Goal: Task Accomplishment & Management: Manage account settings

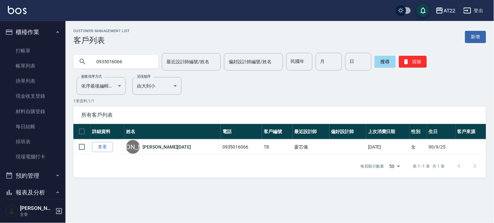
click at [40, 33] on button "櫃檯作業" at bounding box center [33, 32] width 60 height 17
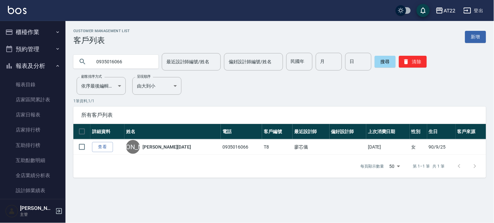
click at [40, 62] on button "報表及分析" at bounding box center [33, 65] width 60 height 17
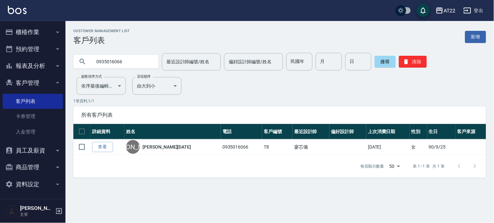
click at [39, 82] on button "客戶管理" at bounding box center [33, 82] width 60 height 17
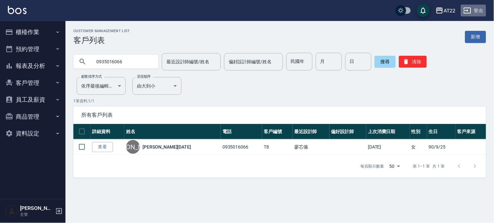
click at [476, 10] on button "登出" at bounding box center [473, 11] width 25 height 12
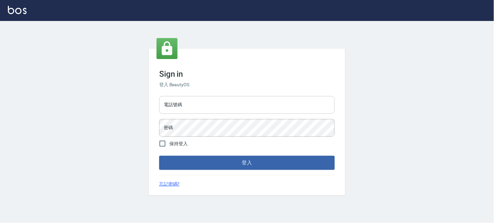
click at [217, 102] on input "電話號碼" at bounding box center [246, 105] width 175 height 18
drag, startPoint x: 0, startPoint y: 0, endPoint x: 217, endPoint y: 102, distance: 240.0
click at [217, 102] on input "電話號碼" at bounding box center [246, 105] width 175 height 18
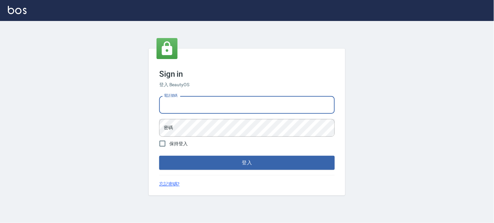
type input "0988585717"
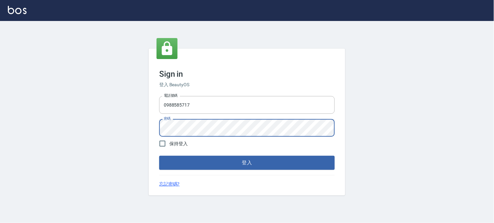
click at [159, 155] on button "登入" at bounding box center [246, 162] width 175 height 14
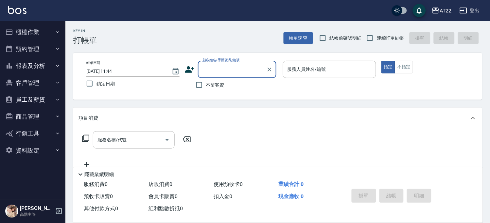
click at [25, 97] on button "員工及薪資" at bounding box center [33, 99] width 60 height 17
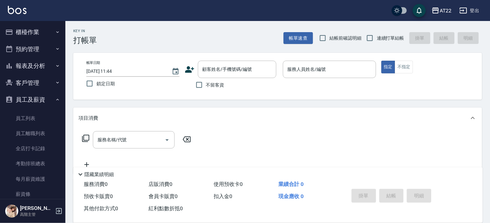
click at [25, 97] on button "員工及薪資" at bounding box center [33, 99] width 60 height 17
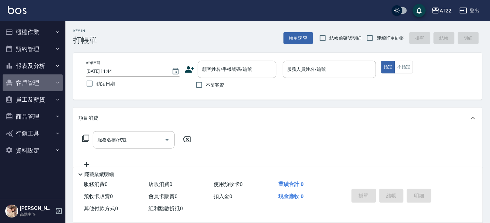
click at [34, 81] on button "客戶管理" at bounding box center [33, 82] width 60 height 17
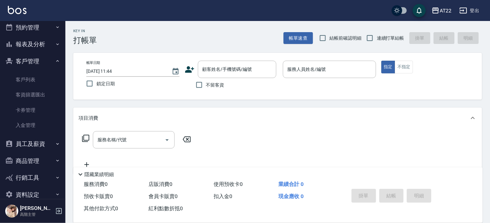
scroll to position [33, 0]
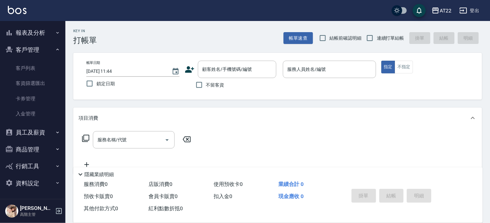
drag, startPoint x: 35, startPoint y: 125, endPoint x: 34, endPoint y: 131, distance: 6.0
click at [35, 125] on button "員工及薪資" at bounding box center [33, 132] width 60 height 17
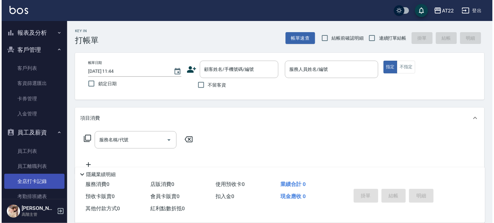
scroll to position [142, 0]
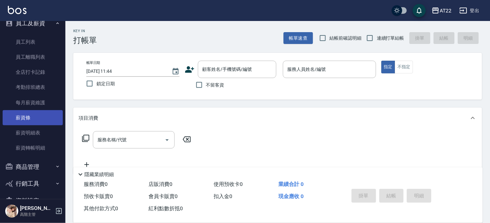
click at [39, 121] on link "薪資條" at bounding box center [33, 117] width 60 height 15
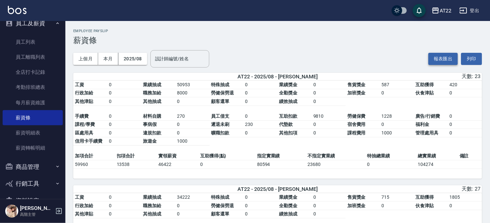
click at [451, 61] on button "報表匯出" at bounding box center [443, 59] width 29 height 12
click at [25, 128] on link "薪資明細表" at bounding box center [33, 132] width 60 height 15
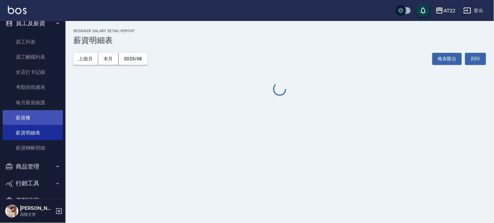
click at [27, 115] on link "薪資條" at bounding box center [33, 117] width 60 height 15
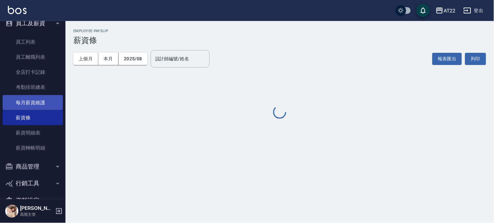
click at [32, 100] on link "每月薪資維護" at bounding box center [33, 102] width 60 height 15
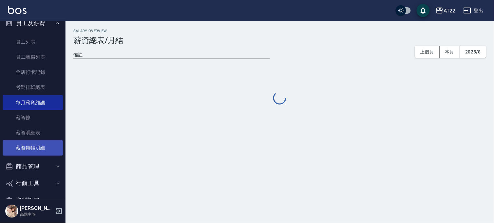
click at [25, 147] on link "薪資轉帳明細" at bounding box center [33, 147] width 60 height 15
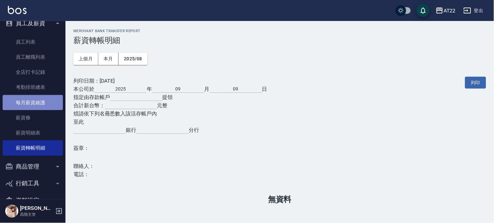
click at [34, 98] on link "每月薪資維護" at bounding box center [33, 102] width 60 height 15
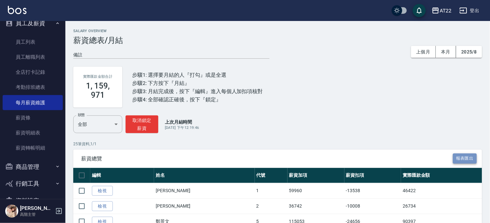
click at [462, 159] on button "報表匯出" at bounding box center [465, 158] width 24 height 10
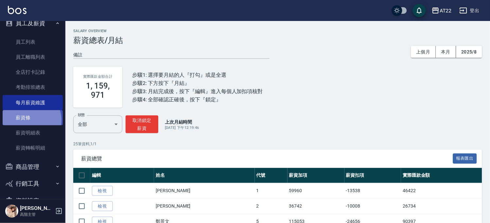
click at [27, 120] on link "薪資條" at bounding box center [33, 117] width 60 height 15
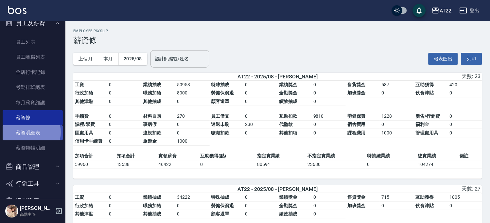
click at [28, 132] on link "薪資明細表" at bounding box center [33, 132] width 60 height 15
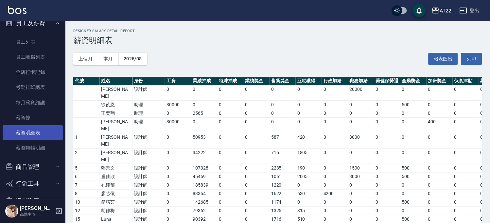
click at [27, 125] on link "薪資明細表" at bounding box center [33, 132] width 60 height 15
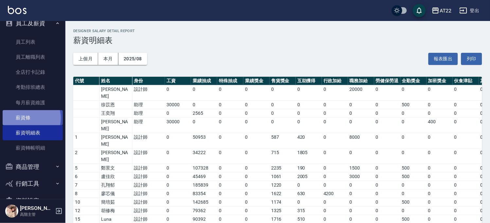
click at [27, 118] on link "薪資條" at bounding box center [33, 117] width 60 height 15
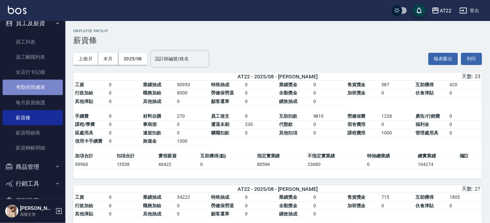
click at [33, 84] on link "考勤排班總表" at bounding box center [33, 87] width 60 height 15
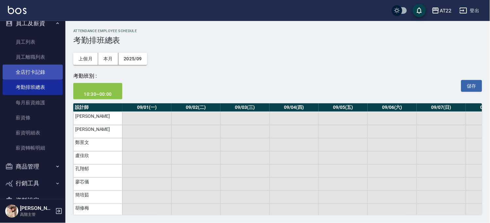
click at [37, 72] on link "全店打卡記錄" at bounding box center [33, 71] width 60 height 15
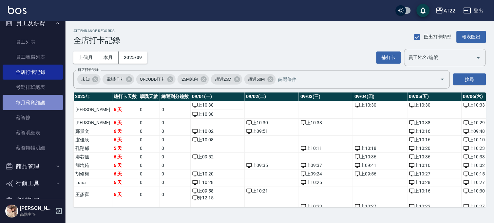
click at [34, 101] on link "每月薪資維護" at bounding box center [33, 102] width 60 height 15
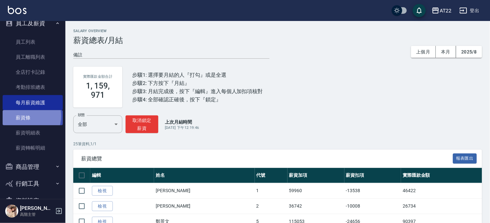
click at [22, 116] on link "薪資條" at bounding box center [33, 117] width 60 height 15
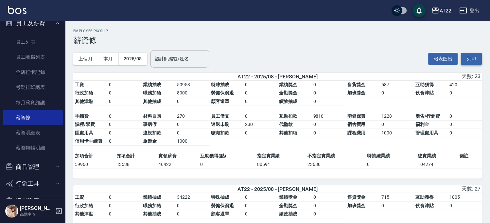
click at [477, 58] on button "列印" at bounding box center [472, 59] width 21 height 12
click at [470, 61] on button "列印" at bounding box center [472, 59] width 21 height 12
click at [479, 60] on button "列印" at bounding box center [472, 59] width 21 height 12
click at [474, 15] on button "登出" at bounding box center [469, 11] width 25 height 12
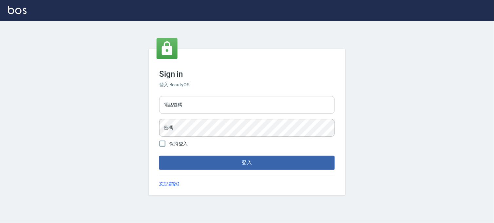
click at [200, 107] on input "電話號碼" at bounding box center [246, 105] width 175 height 18
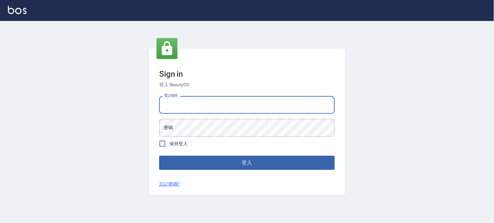
type input "0936888819"
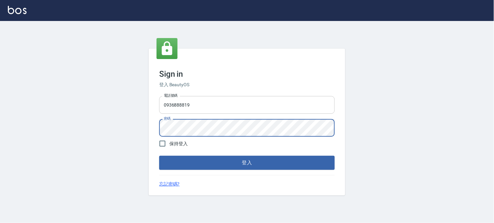
click at [159, 155] on button "登入" at bounding box center [246, 162] width 175 height 14
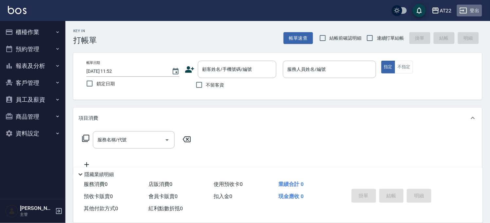
click at [462, 11] on icon "button" at bounding box center [464, 11] width 8 height 8
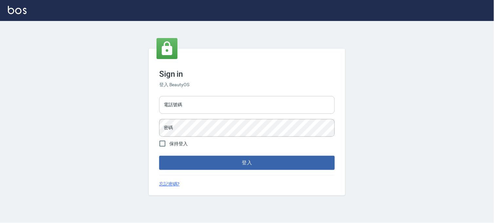
click at [171, 111] on input "電話號碼" at bounding box center [246, 105] width 175 height 18
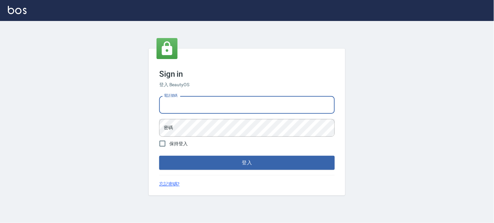
type input "0988585717"
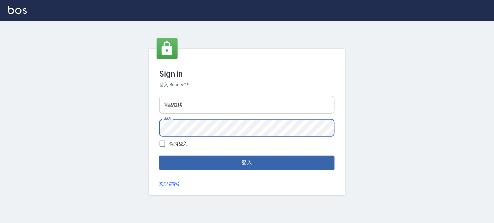
click at [185, 112] on input "電話號碼" at bounding box center [246, 105] width 175 height 18
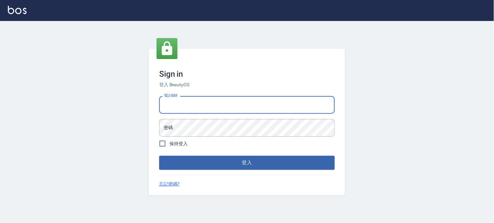
type input "0988585717"
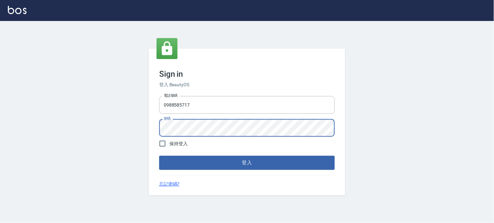
click at [159, 155] on button "登入" at bounding box center [246, 162] width 175 height 14
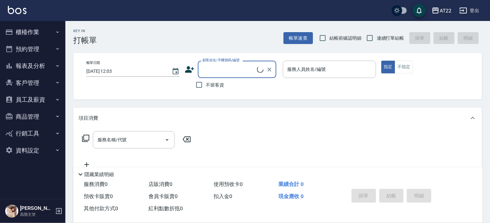
drag, startPoint x: 40, startPoint y: 102, endPoint x: 39, endPoint y: 107, distance: 5.2
click at [40, 101] on button "員工及薪資" at bounding box center [33, 99] width 60 height 17
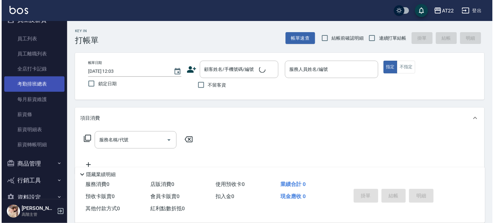
scroll to position [94, 0]
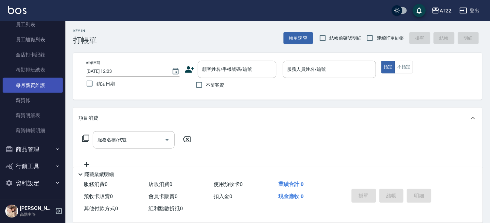
click at [35, 84] on link "每月薪資維護" at bounding box center [33, 85] width 60 height 15
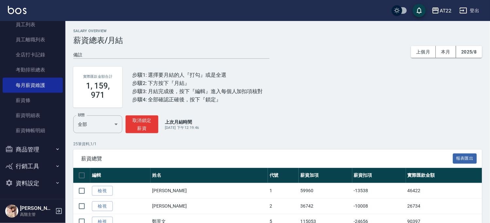
drag, startPoint x: 485, startPoint y: 14, endPoint x: 478, endPoint y: 13, distance: 6.6
click at [485, 14] on div "AT22 登出" at bounding box center [245, 10] width 490 height 21
click at [477, 12] on button "登出" at bounding box center [469, 11] width 25 height 12
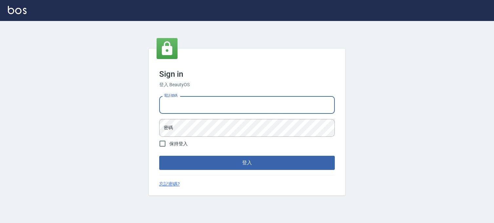
click at [250, 106] on input "電話號碼" at bounding box center [246, 105] width 175 height 18
type input "0936888819"
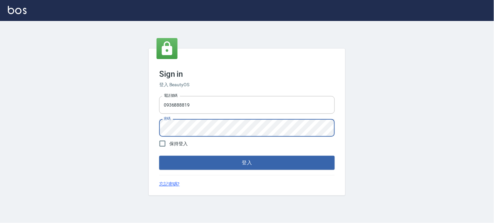
click at [159, 155] on button "登入" at bounding box center [246, 162] width 175 height 14
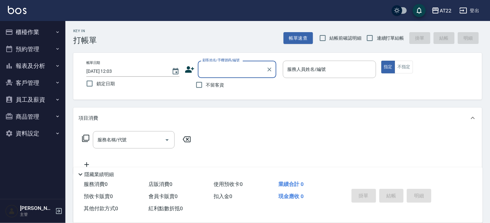
click at [52, 27] on button "櫃檯作業" at bounding box center [33, 32] width 60 height 17
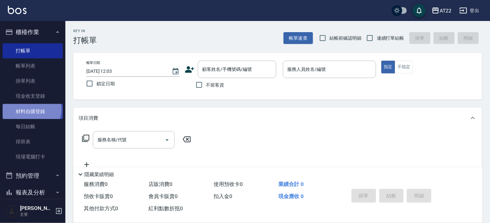
click at [31, 109] on link "材料自購登錄" at bounding box center [33, 111] width 60 height 15
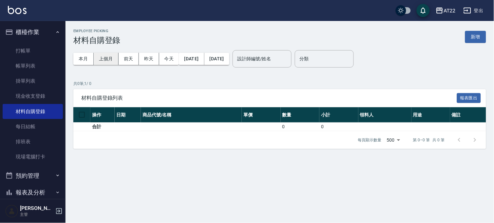
click at [104, 55] on button "上個月" at bounding box center [106, 59] width 25 height 12
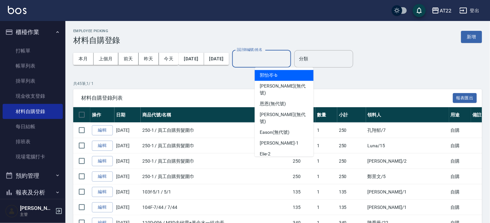
click at [279, 64] on input "設計師編號/姓名" at bounding box center [261, 58] width 53 height 11
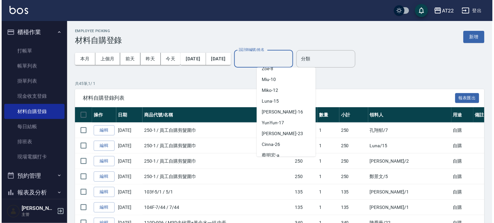
scroll to position [102, 0]
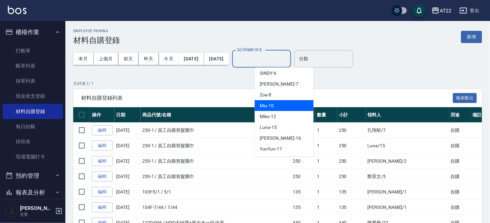
click at [277, 100] on div "Miu -10" at bounding box center [284, 105] width 59 height 11
type input "Miu-10"
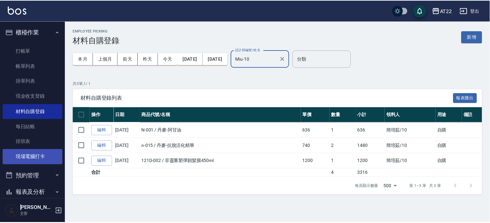
scroll to position [73, 0]
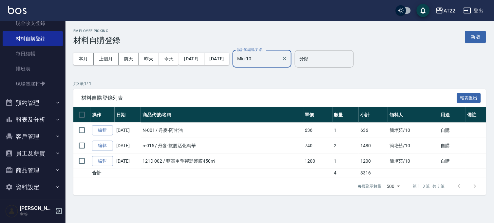
click at [32, 135] on button "客戶管理" at bounding box center [33, 136] width 60 height 17
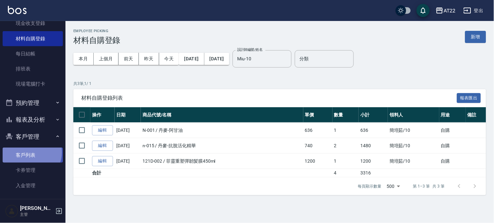
click at [31, 152] on link "客戶列表" at bounding box center [33, 154] width 60 height 15
